Goal: Find specific page/section: Find specific page/section

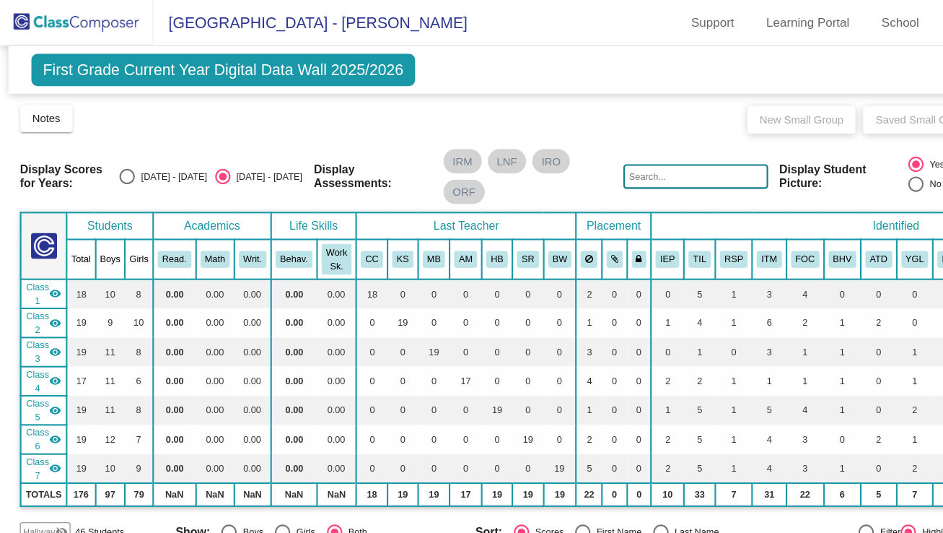
scroll to position [329, 0]
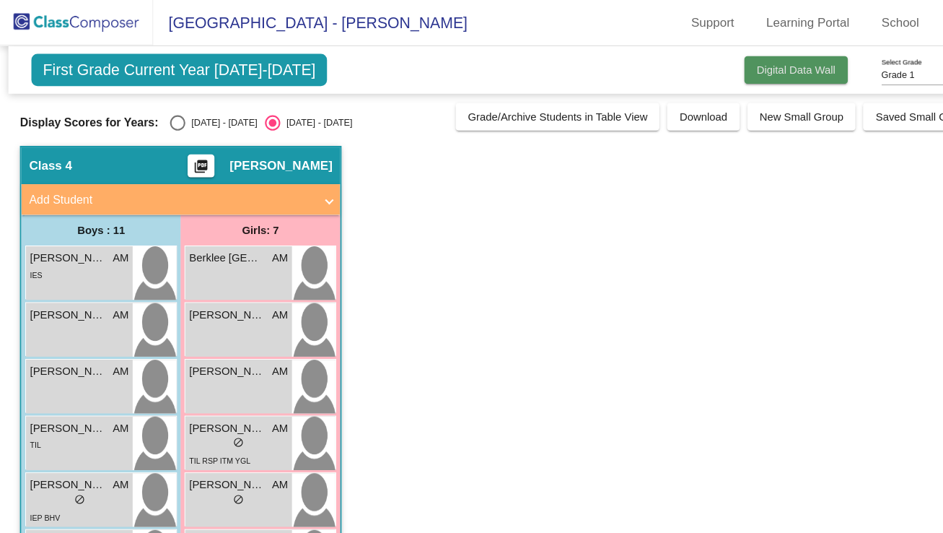
click at [739, 62] on span "Digital Data Wall" at bounding box center [750, 66] width 74 height 12
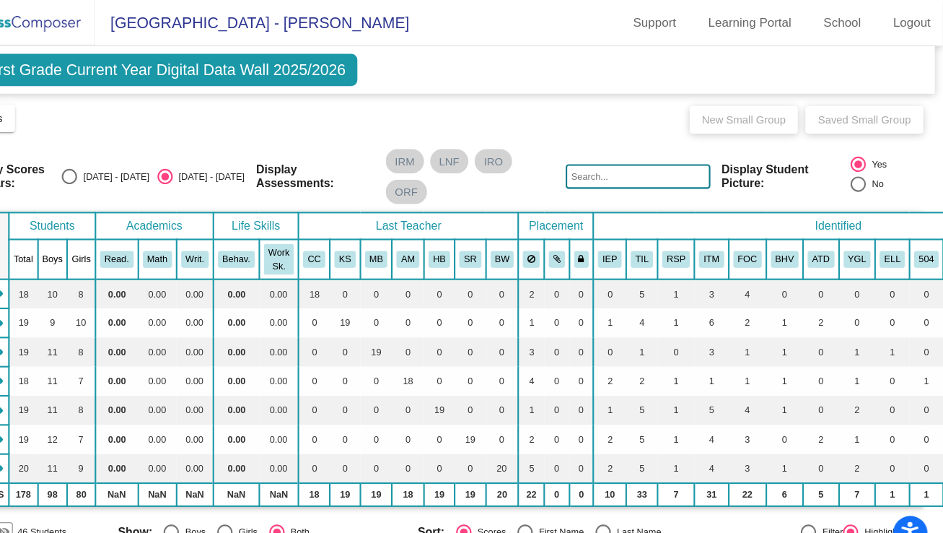
click at [127, 163] on div "Select an option" at bounding box center [120, 166] width 14 height 14
click at [120, 173] on input "[DATE] - [DATE]" at bounding box center [119, 173] width 1 height 1
radio input "true"
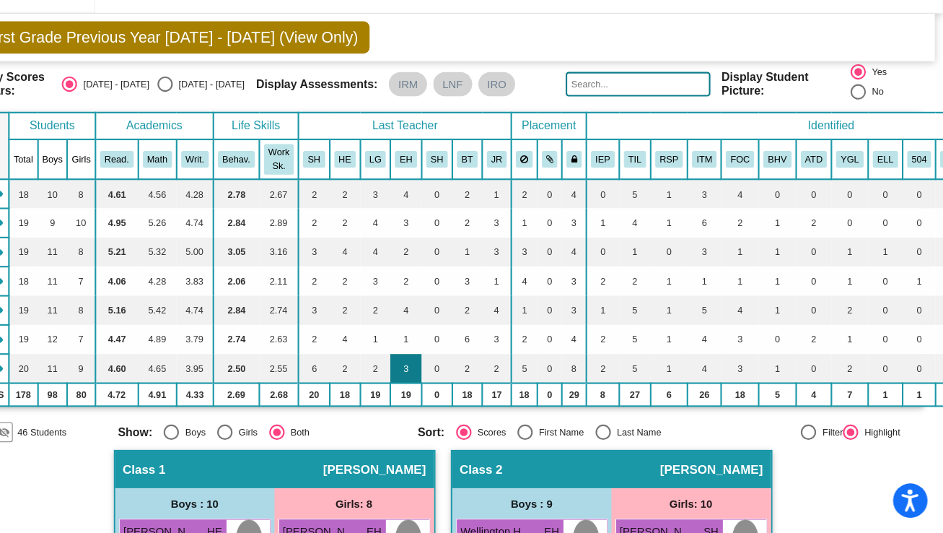
scroll to position [45, 0]
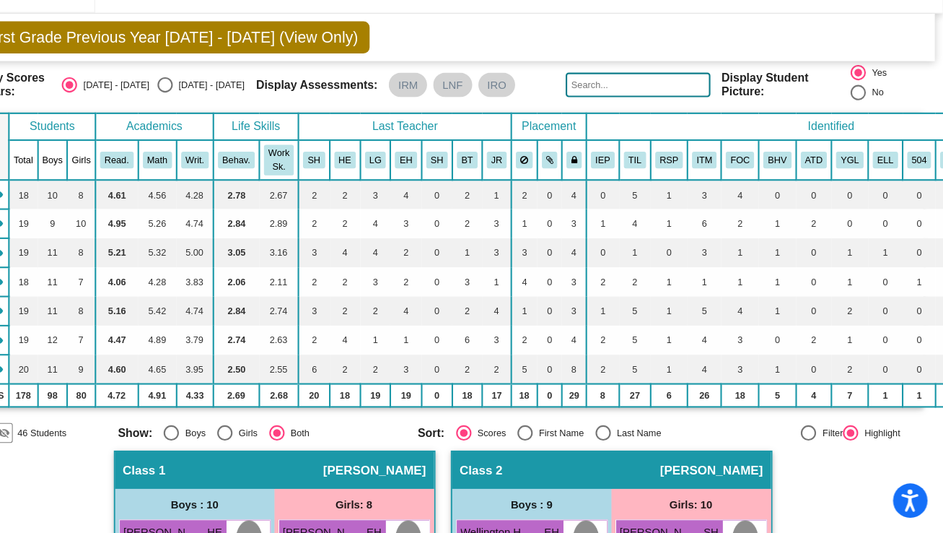
click at [217, 110] on div "Select an option" at bounding box center [210, 110] width 14 height 14
click at [210, 118] on input "[DATE] - [DATE]" at bounding box center [209, 118] width 1 height 1
radio input "true"
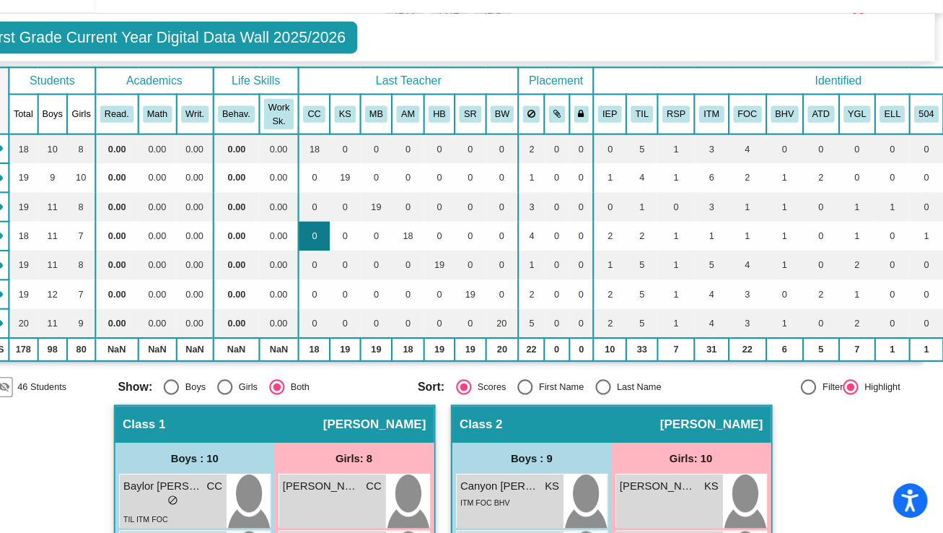
scroll to position [107, 0]
